Goal: Complete application form

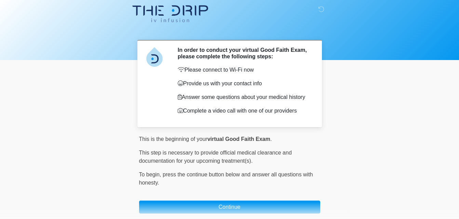
scroll to position [31, 0]
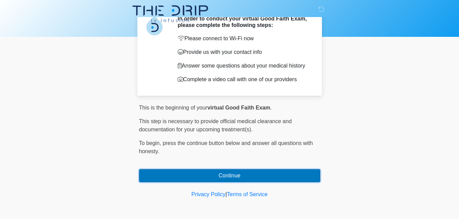
click at [228, 176] on button "Continue" at bounding box center [229, 175] width 181 height 13
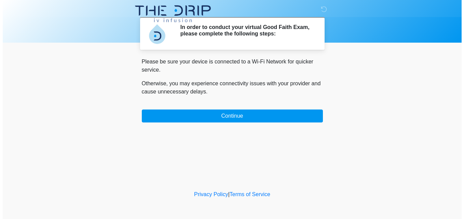
scroll to position [0, 0]
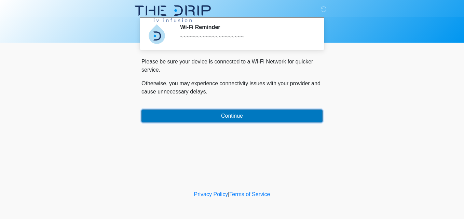
click at [233, 116] on button "Continue" at bounding box center [231, 116] width 181 height 13
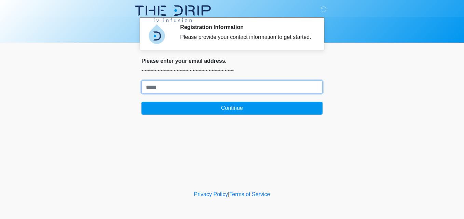
click at [162, 86] on input "Where should we email your treatment plan?" at bounding box center [231, 87] width 181 height 13
type input "**********"
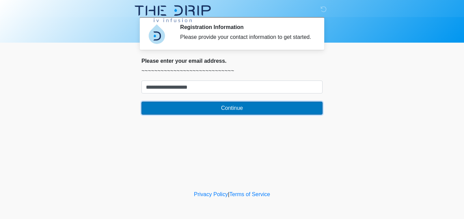
click at [230, 113] on button "Continue" at bounding box center [231, 108] width 181 height 13
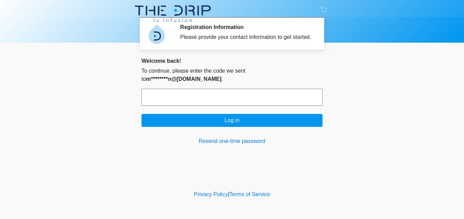
click at [198, 92] on input "text" at bounding box center [231, 97] width 181 height 17
click at [194, 92] on input "text" at bounding box center [231, 97] width 181 height 17
paste input "******"
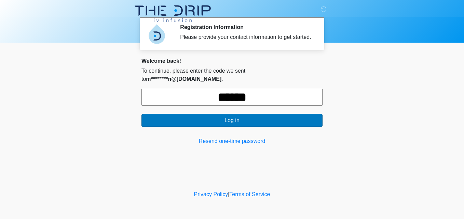
type input "******"
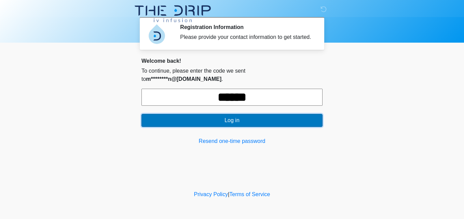
click at [233, 118] on button "Log in" at bounding box center [231, 120] width 181 height 13
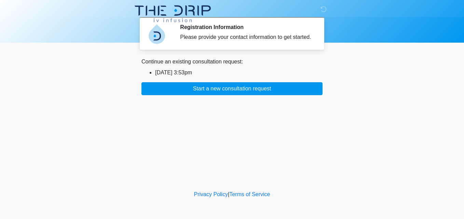
click at [179, 70] on li "2025/08/28 3:53pm" at bounding box center [238, 73] width 167 height 8
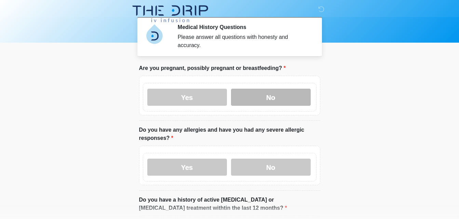
click at [252, 90] on label "No" at bounding box center [271, 97] width 80 height 17
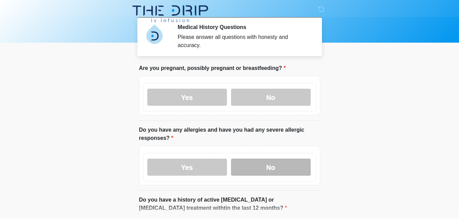
click at [257, 162] on label "No" at bounding box center [271, 167] width 80 height 17
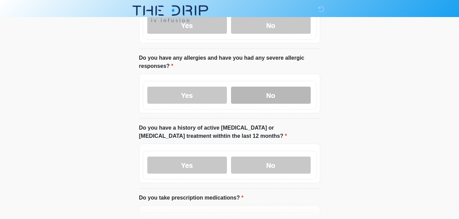
scroll to position [102, 0]
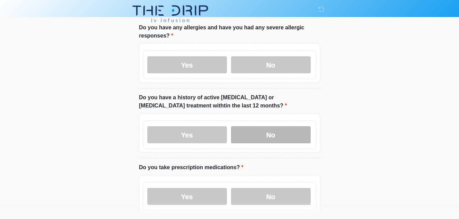
click at [263, 126] on label "No" at bounding box center [271, 134] width 80 height 17
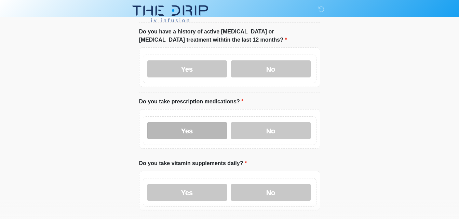
scroll to position [171, 0]
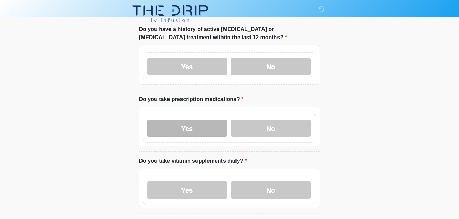
click at [187, 123] on label "Yes" at bounding box center [187, 128] width 80 height 17
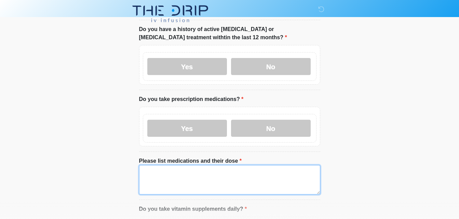
click at [154, 169] on textarea "Please list medications and their dose" at bounding box center [229, 179] width 181 height 29
paste textarea "**********"
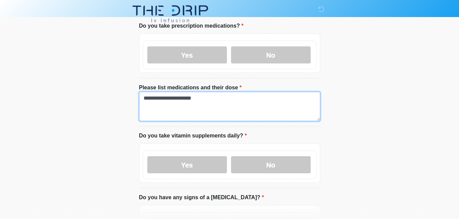
scroll to position [273, 0]
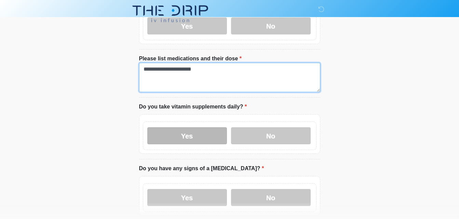
type textarea "**********"
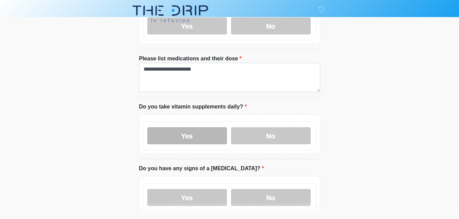
click at [206, 128] on label "Yes" at bounding box center [187, 135] width 80 height 17
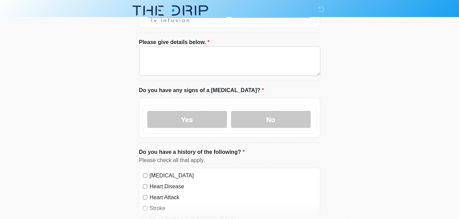
scroll to position [410, 0]
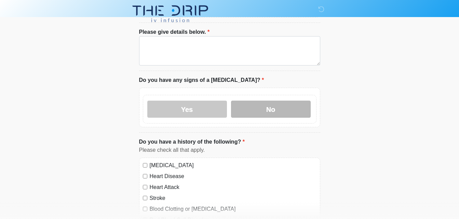
click at [277, 103] on label "No" at bounding box center [271, 109] width 80 height 17
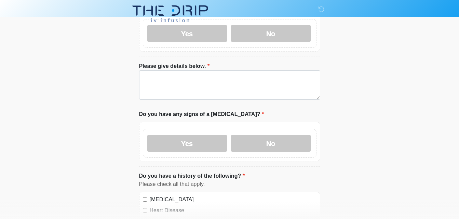
scroll to position [341, 0]
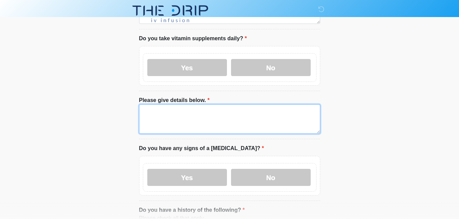
click at [177, 115] on textarea "Please give details below." at bounding box center [229, 118] width 181 height 29
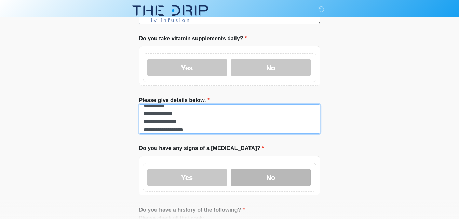
type textarea "**********"
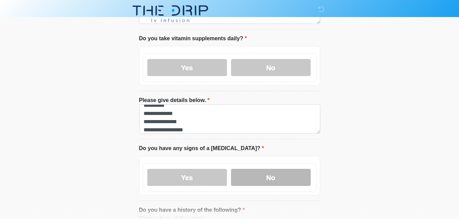
click at [277, 170] on label "No" at bounding box center [271, 177] width 80 height 17
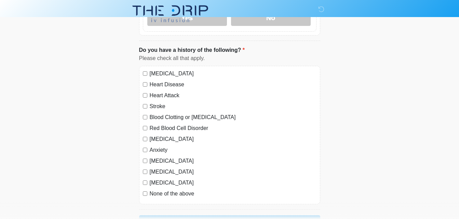
scroll to position [541, 0]
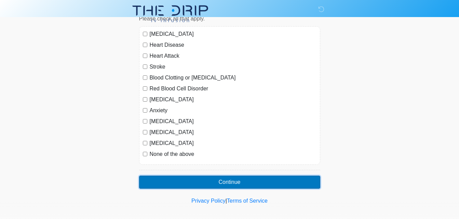
click at [232, 176] on button "Continue" at bounding box center [229, 182] width 181 height 13
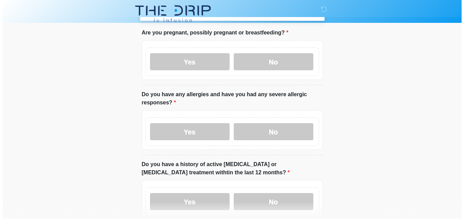
scroll to position [0, 0]
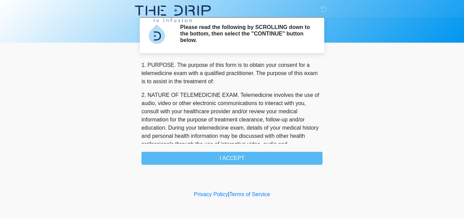
click at [237, 156] on div "1. PURPOSE. The purpose of this form is to obtain your consent for a telemedici…" at bounding box center [231, 113] width 181 height 104
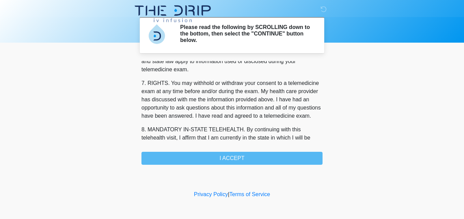
scroll to position [313, 0]
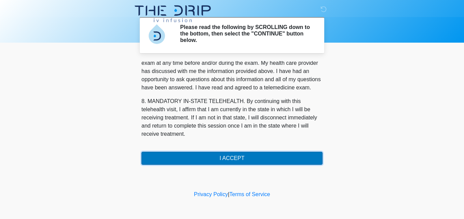
click at [238, 156] on button "I ACCEPT" at bounding box center [231, 158] width 181 height 13
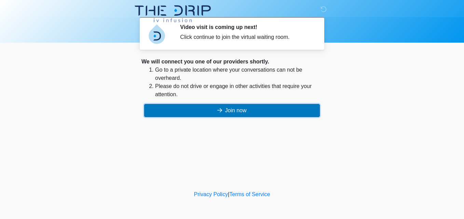
click at [236, 111] on button "Join now" at bounding box center [231, 110] width 175 height 13
